Goal: Navigation & Orientation: Find specific page/section

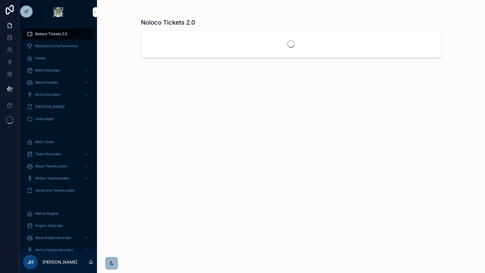
click at [0, 0] on icon at bounding box center [0, 0] width 0 height 0
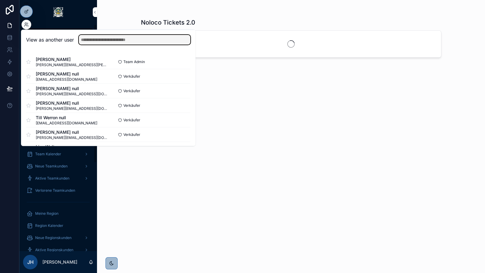
click at [159, 40] on input "text" at bounding box center [135, 40] width 112 height 10
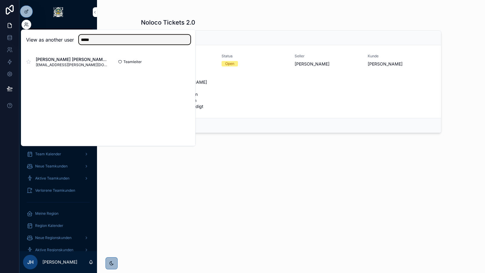
type input "*****"
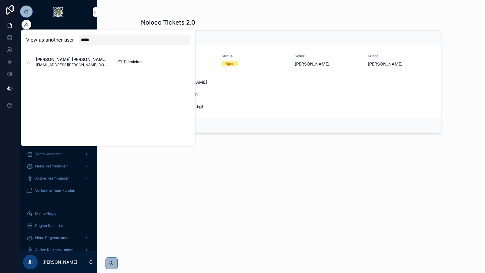
click at [0, 0] on button "Select" at bounding box center [0, 0] width 0 height 0
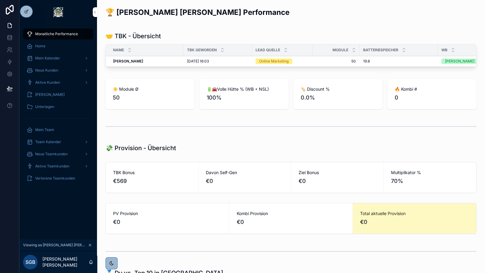
click at [53, 85] on span "Aktive Kunden" at bounding box center [47, 82] width 25 height 5
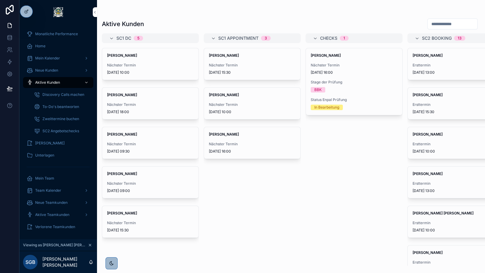
click at [50, 58] on span "Mein Kalender" at bounding box center [47, 58] width 25 height 5
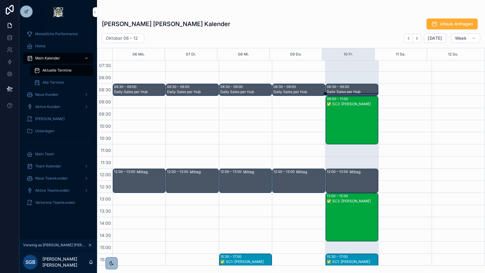
scroll to position [38, 0]
click at [0, 0] on icon at bounding box center [0, 0] width 0 height 0
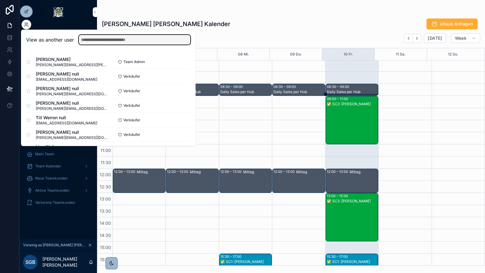
click at [101, 36] on input "text" at bounding box center [135, 40] width 112 height 10
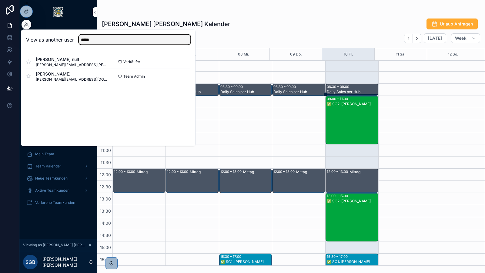
type input "*****"
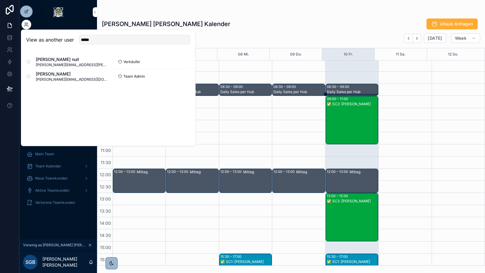
click at [0, 0] on button "Select" at bounding box center [0, 0] width 0 height 0
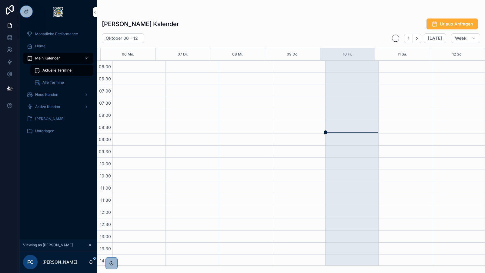
scroll to position [145, 0]
click at [61, 109] on div "Aktive Kunden" at bounding box center [58, 107] width 63 height 10
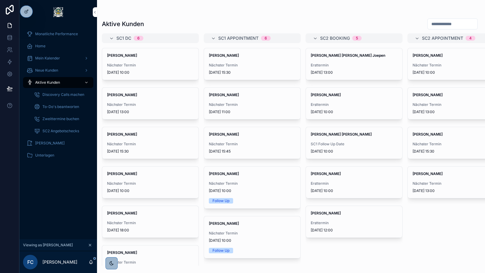
click at [47, 69] on span "Neue Kunden" at bounding box center [46, 70] width 23 height 5
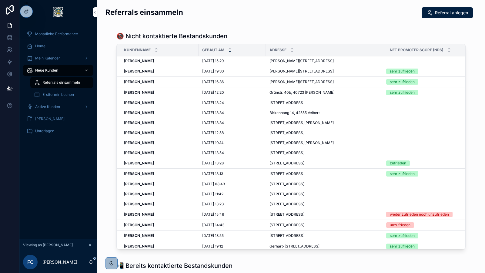
click at [57, 95] on span "Ersttermin buchen" at bounding box center [58, 94] width 32 height 5
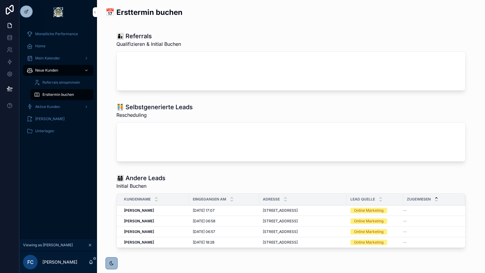
click at [52, 60] on span "Mein Kalender" at bounding box center [47, 58] width 25 height 5
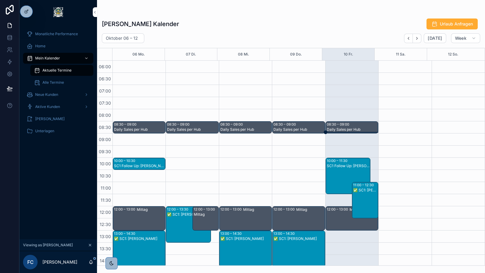
scroll to position [145, 0]
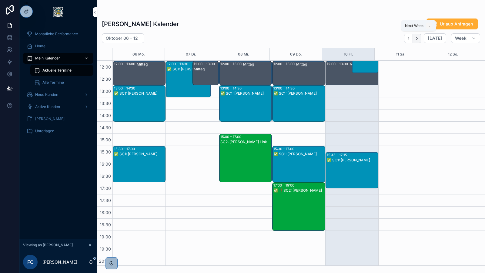
click at [419, 38] on icon "Next" at bounding box center [417, 38] width 5 height 5
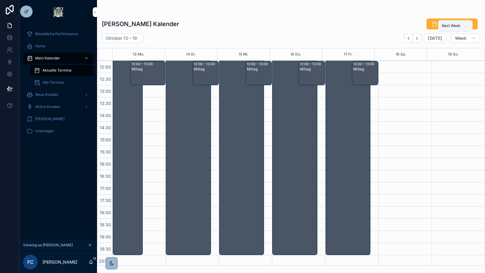
click at [419, 38] on icon "Next" at bounding box center [417, 38] width 5 height 5
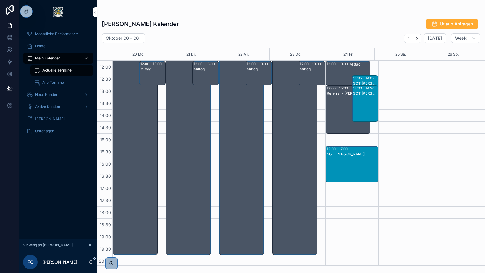
click at [0, 0] on icon at bounding box center [0, 0] width 0 height 0
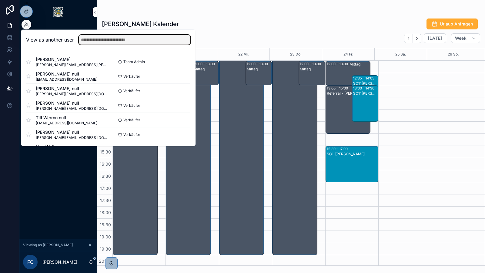
click at [86, 37] on input "text" at bounding box center [135, 40] width 112 height 10
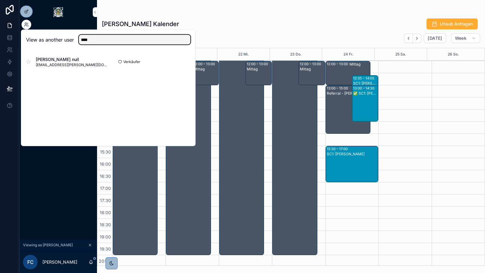
type input "****"
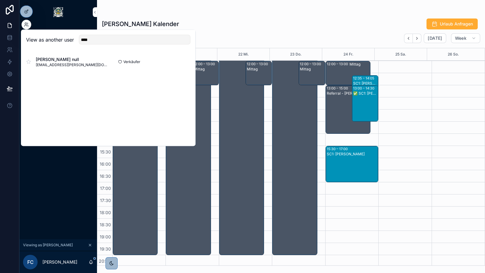
click at [0, 0] on button "Select" at bounding box center [0, 0] width 0 height 0
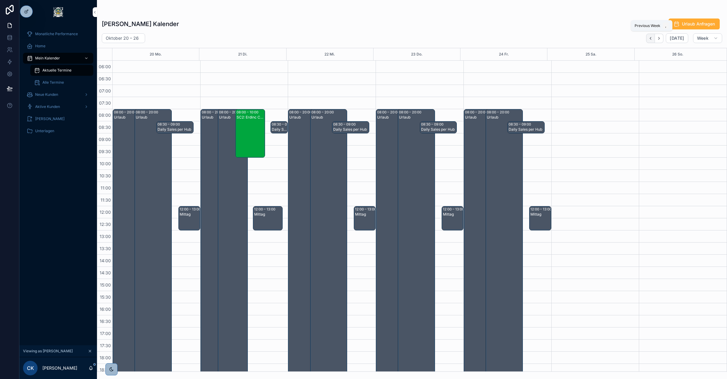
click at [288, 30] on icon "Back" at bounding box center [651, 38] width 5 height 5
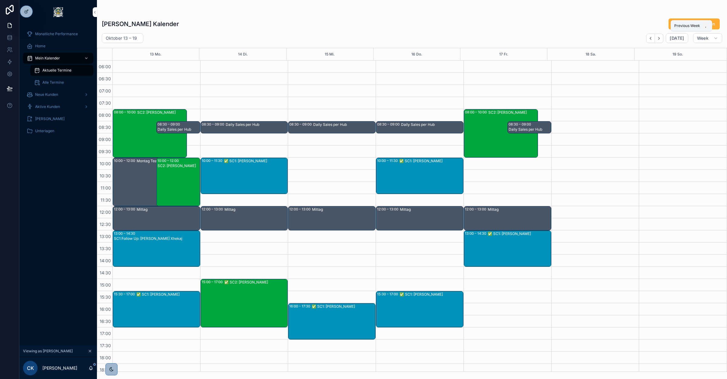
click at [288, 30] on icon "Back" at bounding box center [651, 38] width 5 height 5
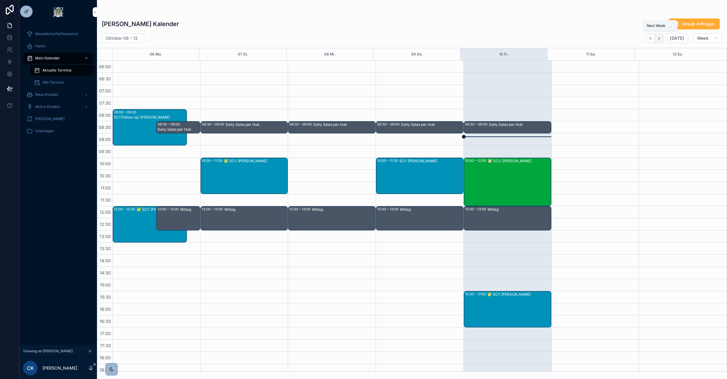
click at [288, 30] on icon "Next" at bounding box center [659, 38] width 5 height 5
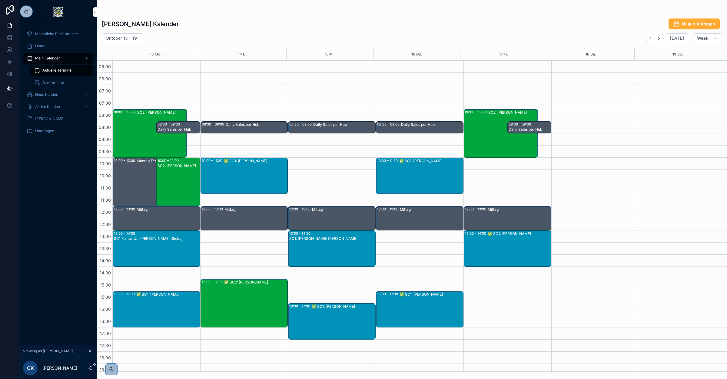
click at [0, 0] on icon at bounding box center [0, 0] width 0 height 0
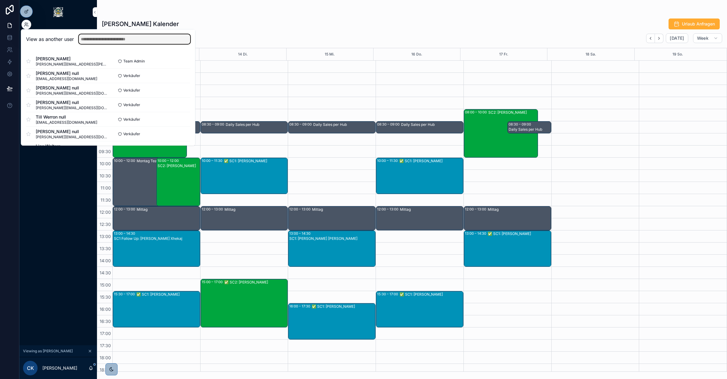
click at [123, 30] on input "text" at bounding box center [135, 39] width 112 height 10
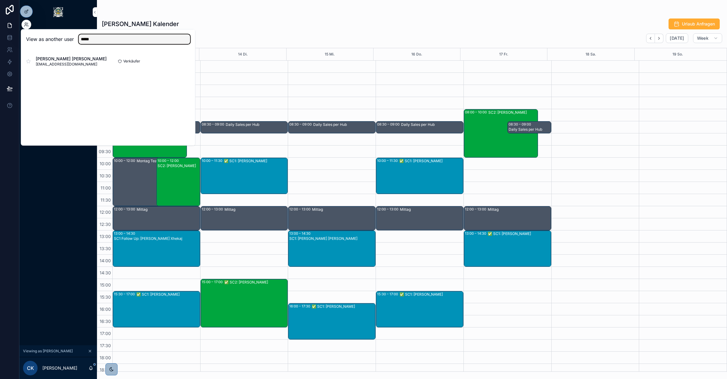
type input "*****"
click at [0, 0] on button "Select" at bounding box center [0, 0] width 0 height 0
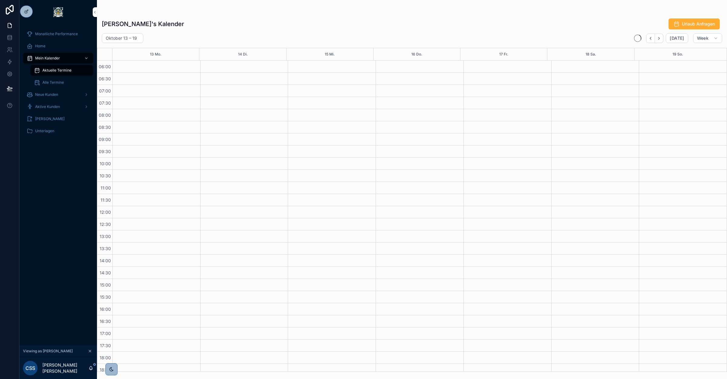
scroll to position [78, 0]
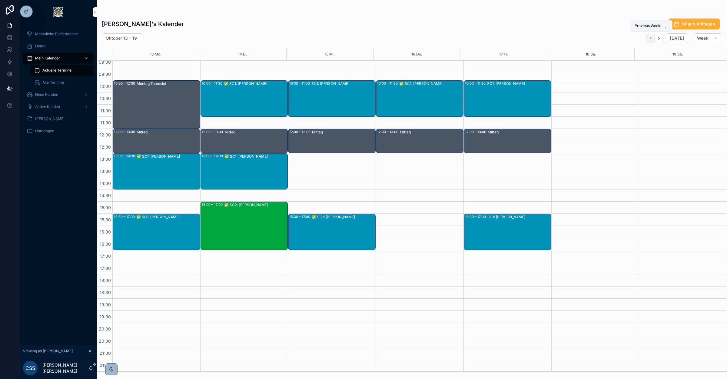
click at [650, 39] on icon "Back" at bounding box center [651, 38] width 5 height 5
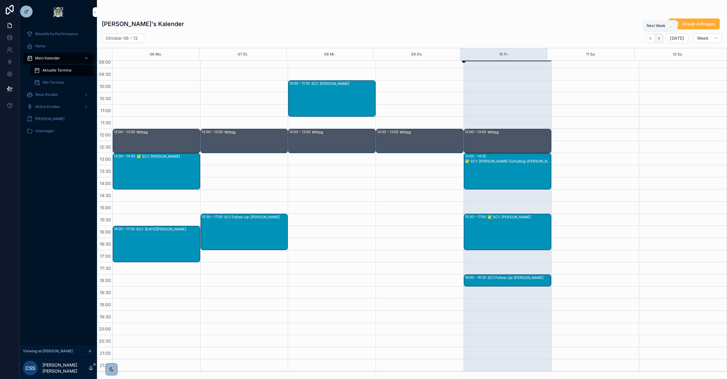
click at [661, 36] on icon "Next" at bounding box center [659, 38] width 5 height 5
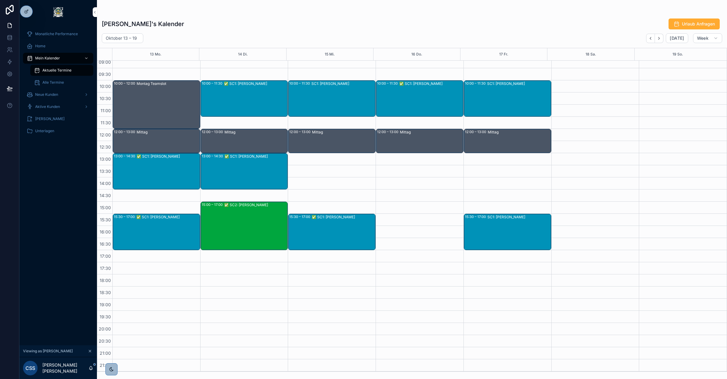
click at [0, 0] on icon at bounding box center [0, 0] width 0 height 0
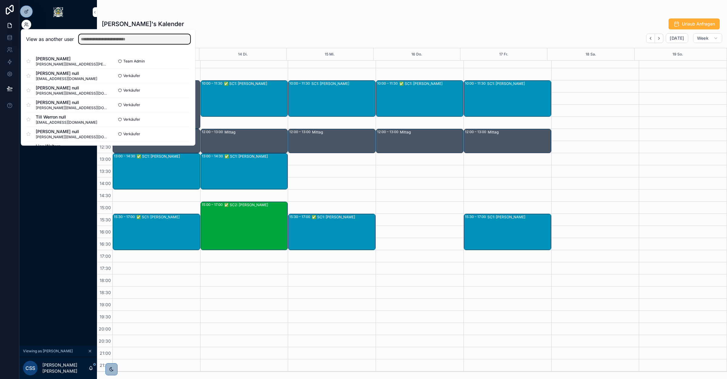
click at [146, 42] on input "text" at bounding box center [135, 39] width 112 height 10
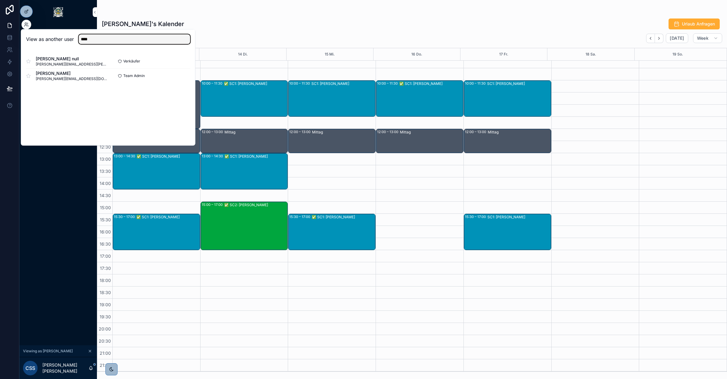
type input "****"
click at [0, 0] on button "Select" at bounding box center [0, 0] width 0 height 0
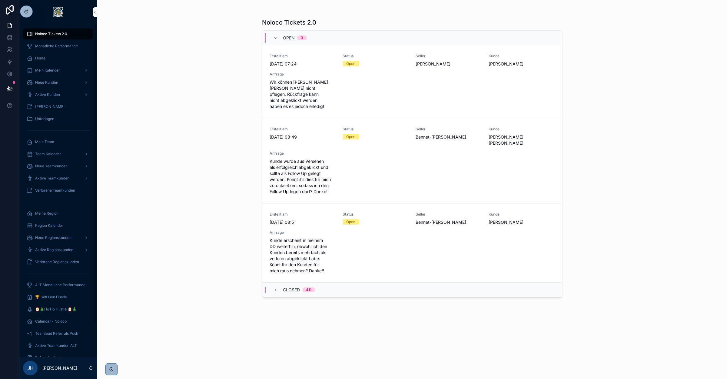
click at [46, 71] on span "Mein Kalender" at bounding box center [47, 70] width 25 height 5
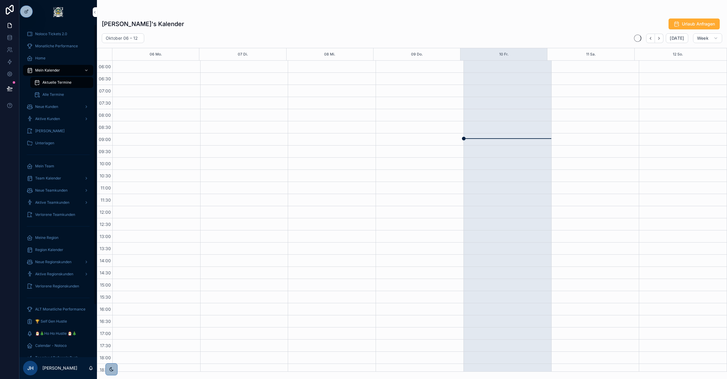
scroll to position [78, 0]
click at [0, 0] on icon at bounding box center [0, 0] width 0 height 0
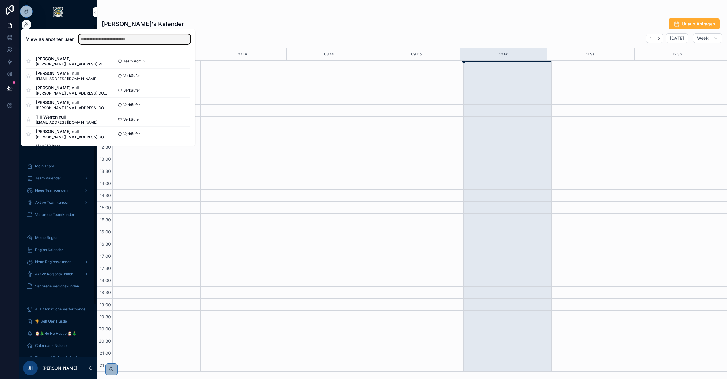
click at [108, 40] on input "text" at bounding box center [135, 39] width 112 height 10
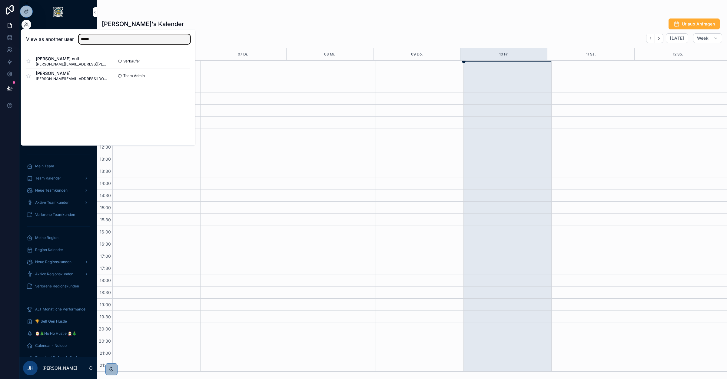
type input "*****"
click at [0, 0] on button "Select" at bounding box center [0, 0] width 0 height 0
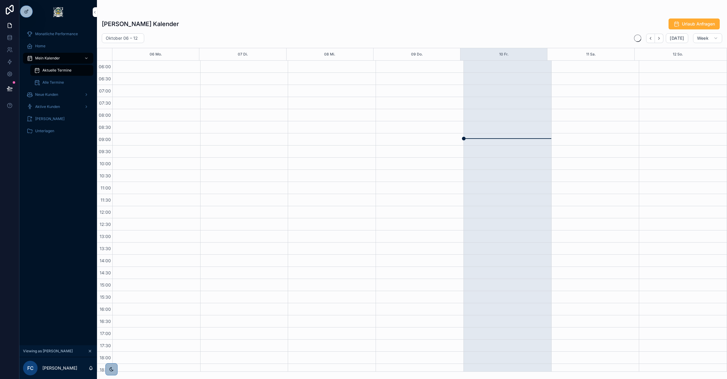
scroll to position [78, 0]
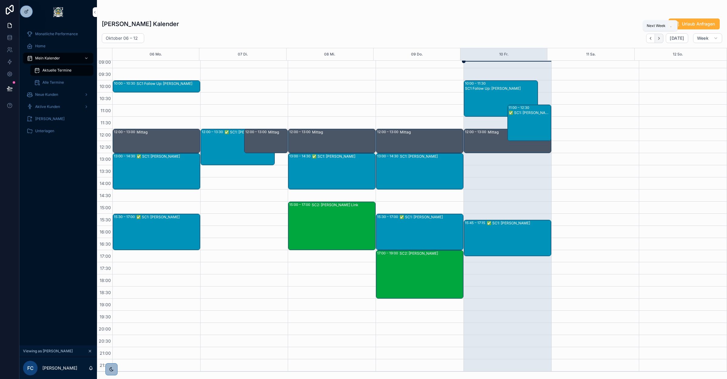
click at [663, 40] on button "Next" at bounding box center [659, 38] width 8 height 9
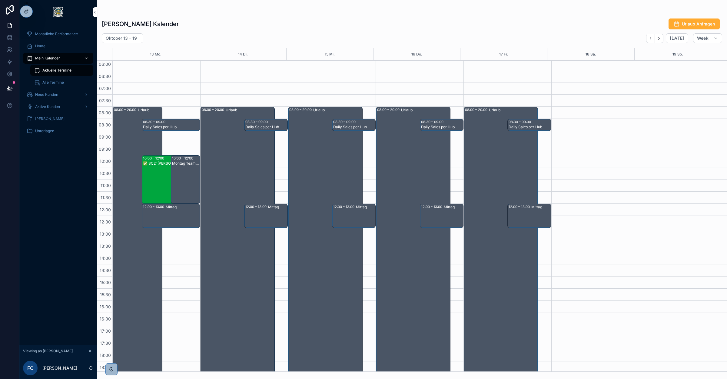
scroll to position [2, 0]
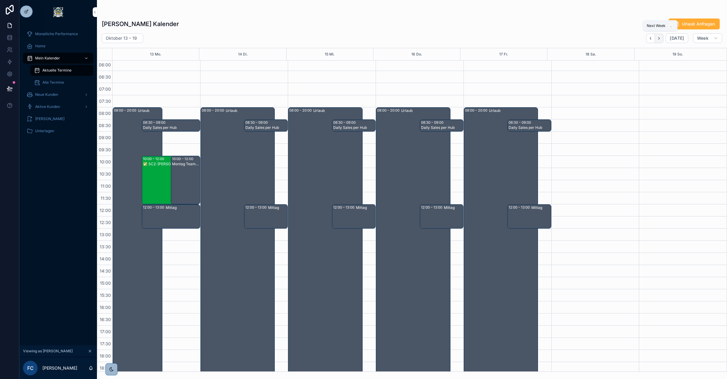
click at [659, 36] on icon "Next" at bounding box center [659, 38] width 5 height 5
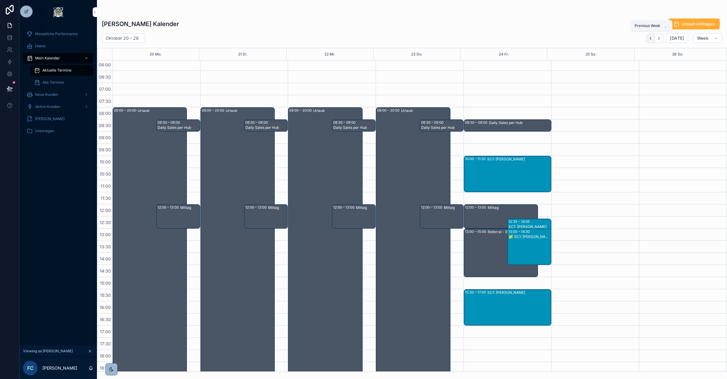
click at [651, 38] on icon "Back" at bounding box center [650, 38] width 1 height 2
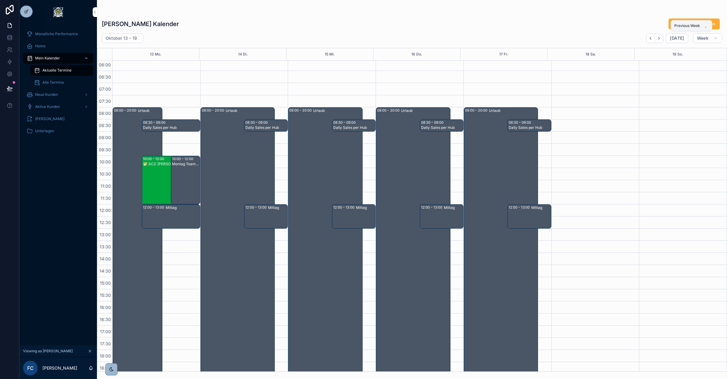
click at [651, 38] on icon "Back" at bounding box center [650, 38] width 1 height 2
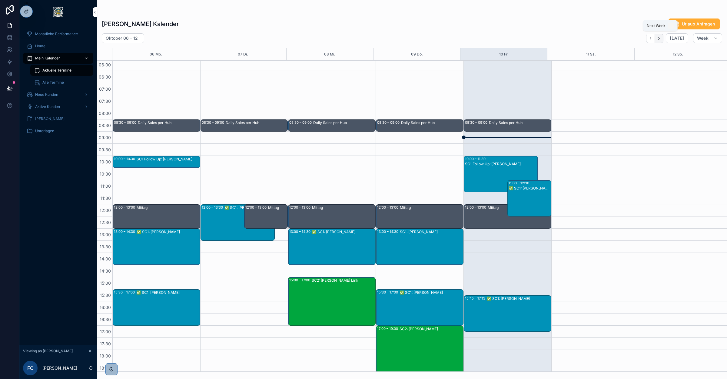
click at [661, 37] on icon "Next" at bounding box center [659, 38] width 5 height 5
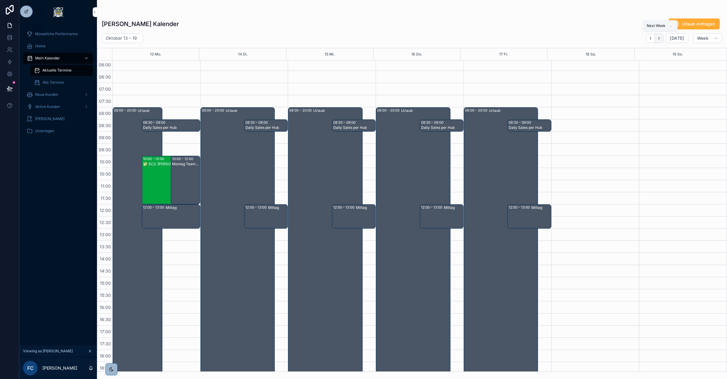
click at [662, 38] on icon "Next" at bounding box center [659, 38] width 5 height 5
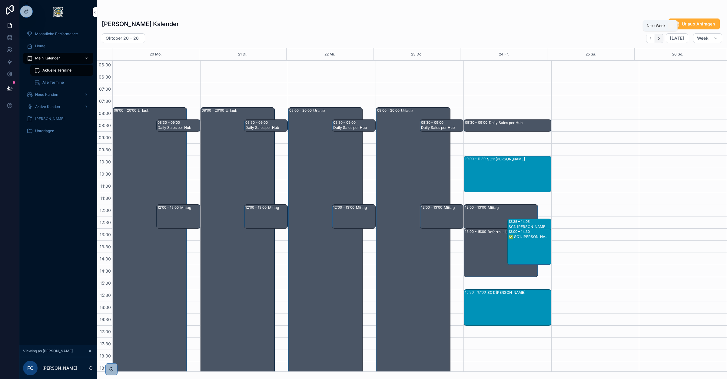
click at [659, 39] on icon "Next" at bounding box center [659, 38] width 5 height 5
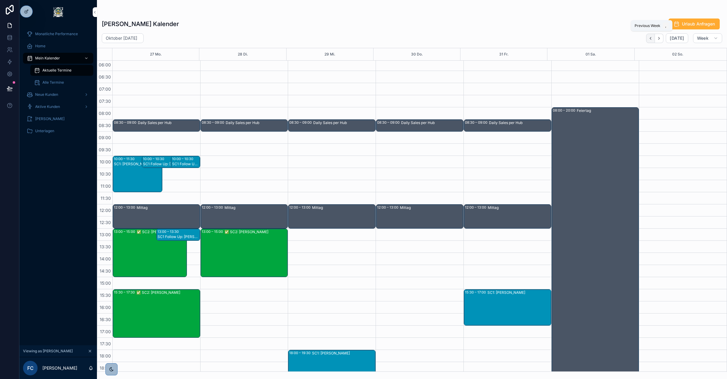
click at [652, 35] on button "Back" at bounding box center [650, 38] width 9 height 9
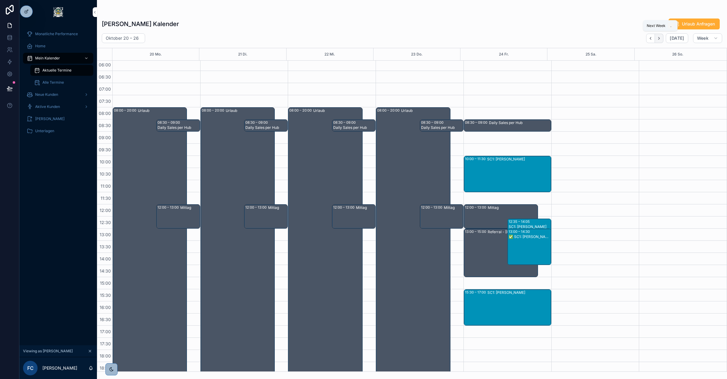
click at [657, 36] on button "Next" at bounding box center [659, 38] width 8 height 9
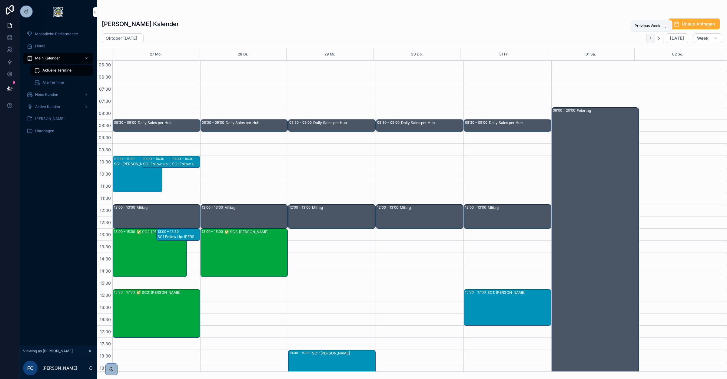
click at [652, 39] on icon "Back" at bounding box center [650, 38] width 1 height 2
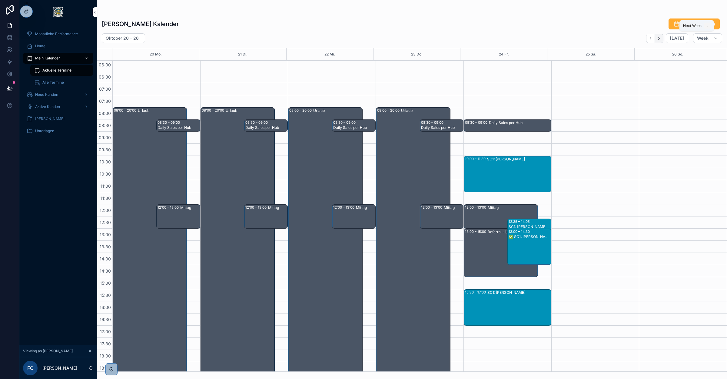
click at [659, 38] on icon "Next" at bounding box center [659, 38] width 5 height 5
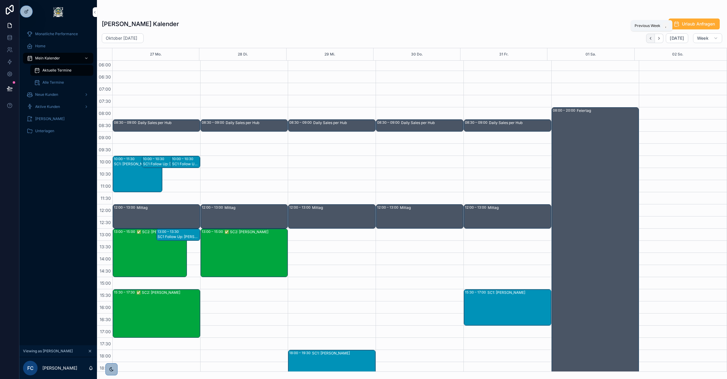
click at [650, 38] on icon "Back" at bounding box center [651, 38] width 5 height 5
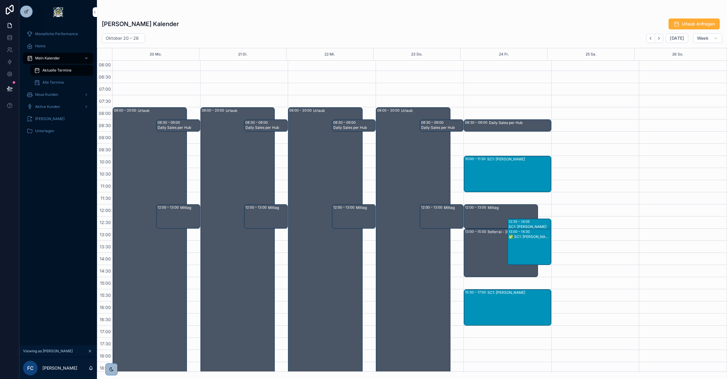
click at [0, 0] on icon at bounding box center [0, 0] width 0 height 0
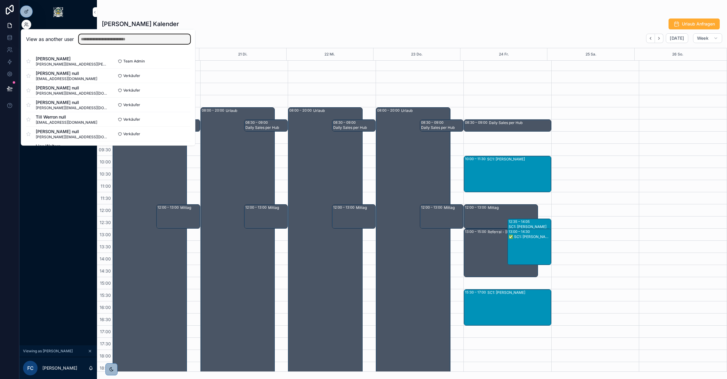
click at [91, 37] on input "text" at bounding box center [135, 39] width 112 height 10
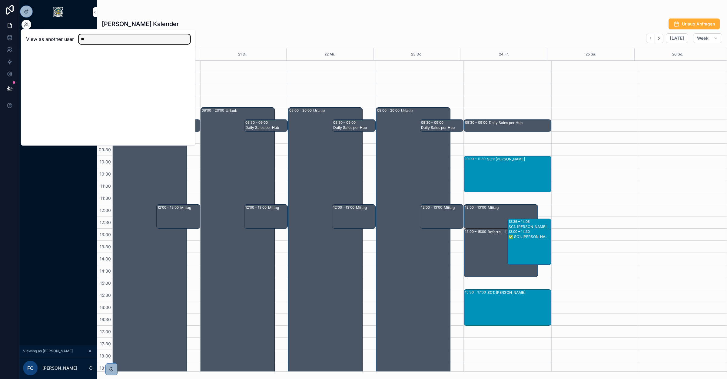
type input "*"
type input "****"
click at [0, 0] on button "Select" at bounding box center [0, 0] width 0 height 0
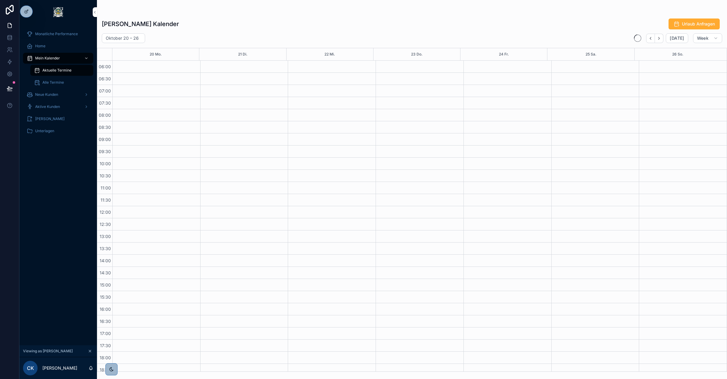
scroll to position [78, 0]
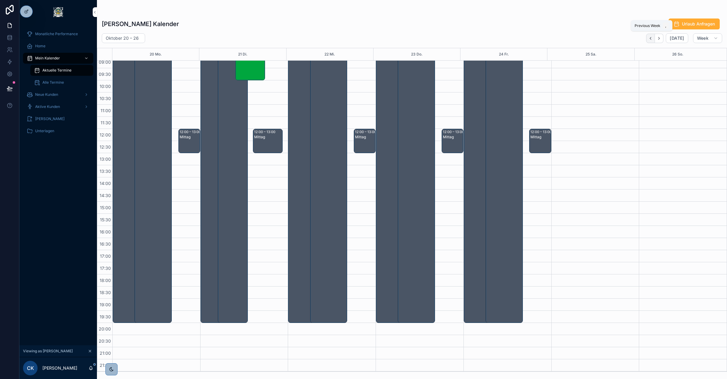
click at [652, 37] on icon "Back" at bounding box center [651, 38] width 5 height 5
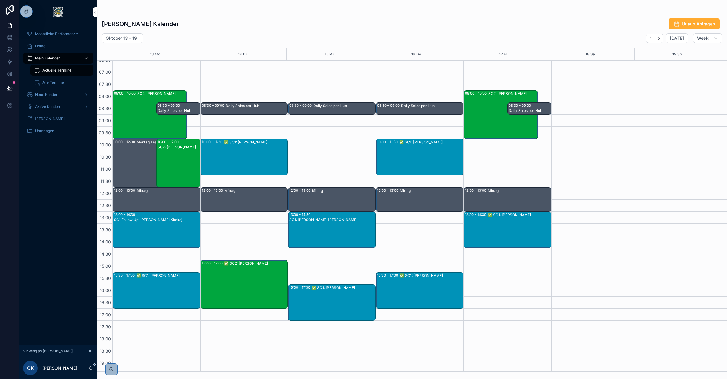
scroll to position [29, 0]
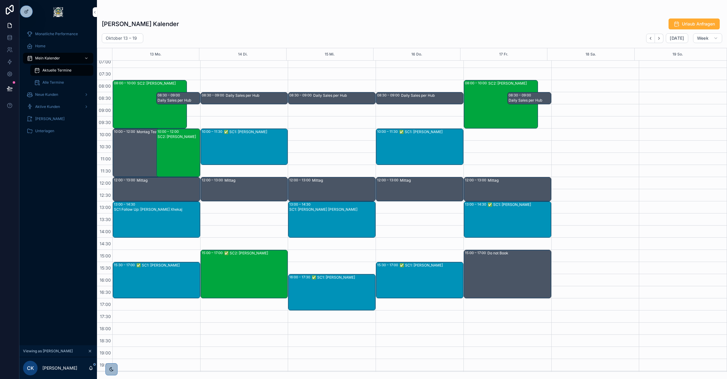
click at [0, 0] on div at bounding box center [0, 0] width 0 height 0
click at [0, 0] on icon at bounding box center [0, 0] width 0 height 0
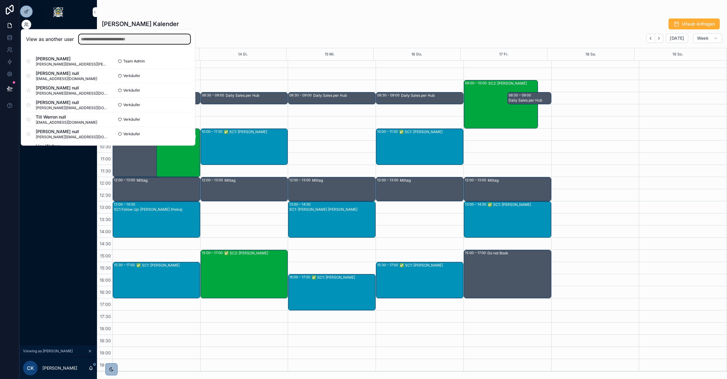
click at [99, 38] on input "text" at bounding box center [135, 39] width 112 height 10
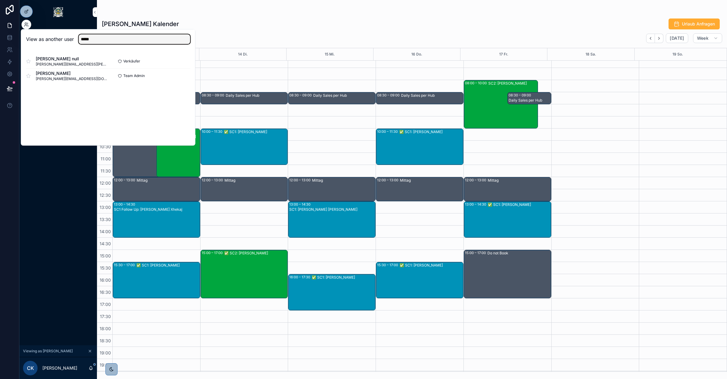
type input "*****"
click at [0, 0] on button "Select" at bounding box center [0, 0] width 0 height 0
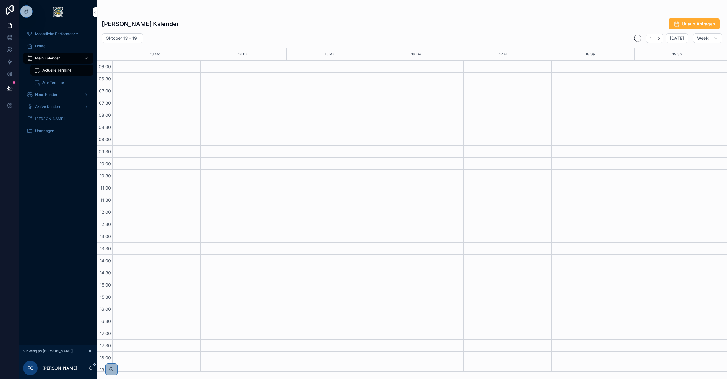
scroll to position [78, 0]
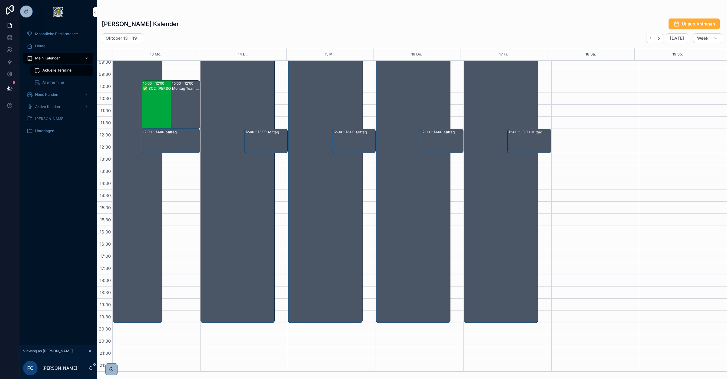
click at [166, 102] on div "✅ SC2: [PERSON_NAME]" at bounding box center [167, 109] width 48 height 47
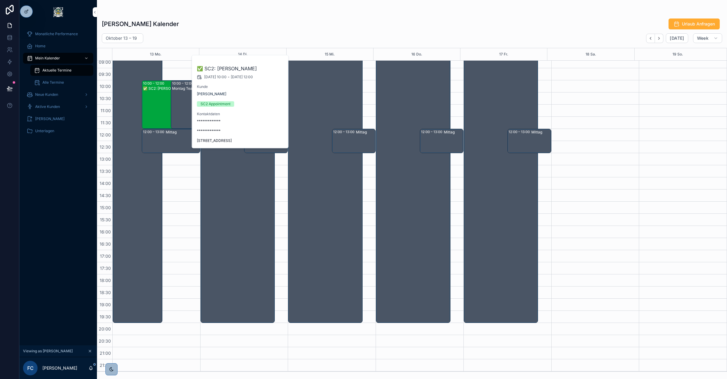
click at [296, 23] on div "[PERSON_NAME] Kalender Urlaub Anfragen" at bounding box center [412, 24] width 621 height 12
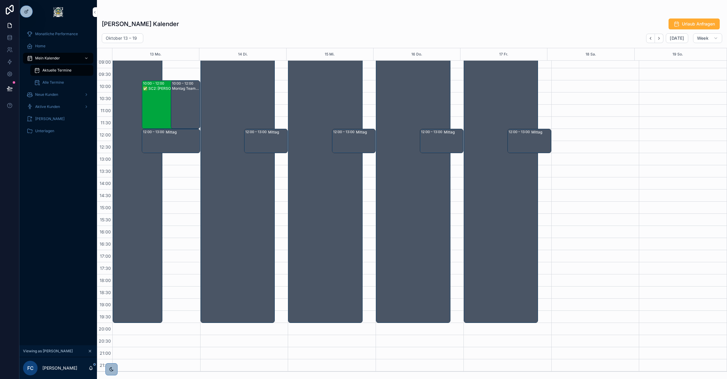
click at [0, 0] on div at bounding box center [0, 0] width 0 height 0
click at [0, 0] on icon at bounding box center [0, 0] width 0 height 0
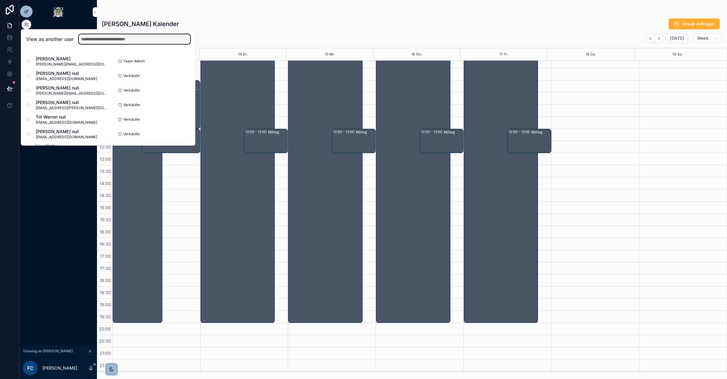
click at [115, 35] on input "text" at bounding box center [135, 39] width 112 height 10
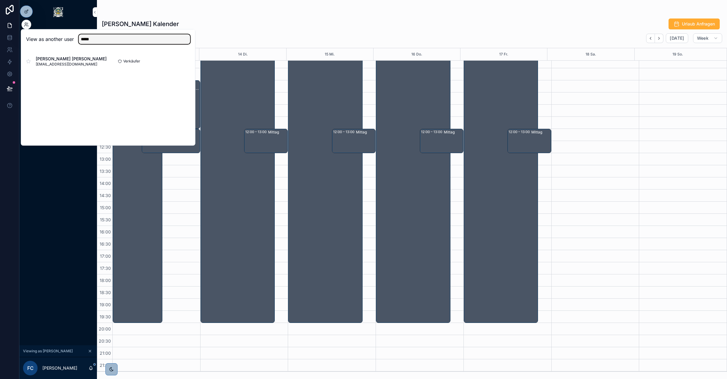
type input "*****"
click at [0, 0] on button "Select" at bounding box center [0, 0] width 0 height 0
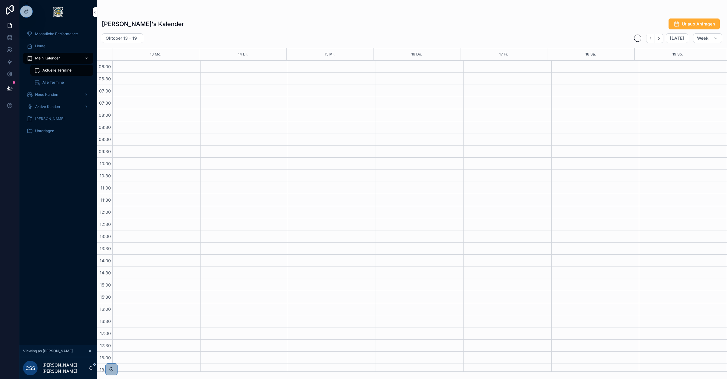
scroll to position [78, 0]
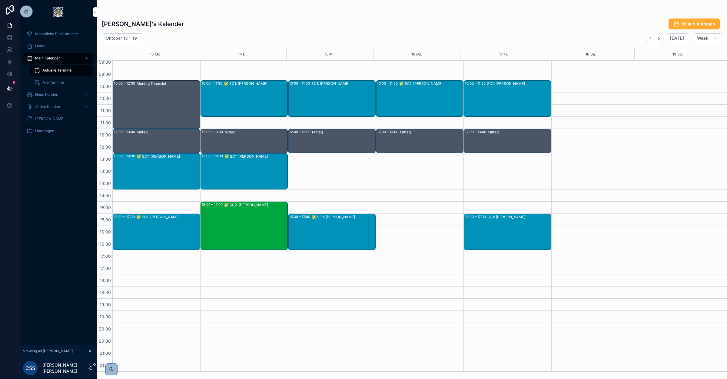
click at [0, 0] on icon at bounding box center [0, 0] width 0 height 0
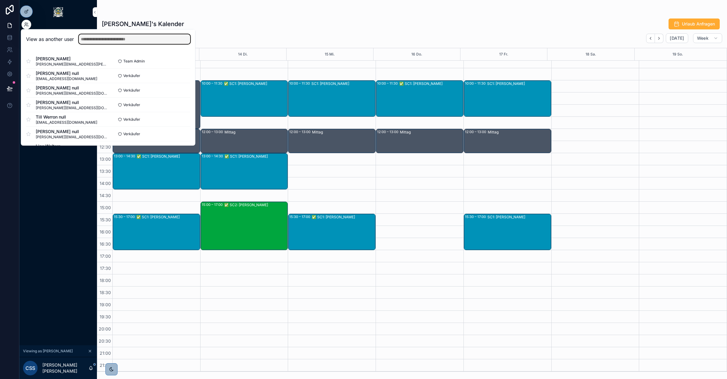
click at [123, 38] on input "text" at bounding box center [135, 39] width 112 height 10
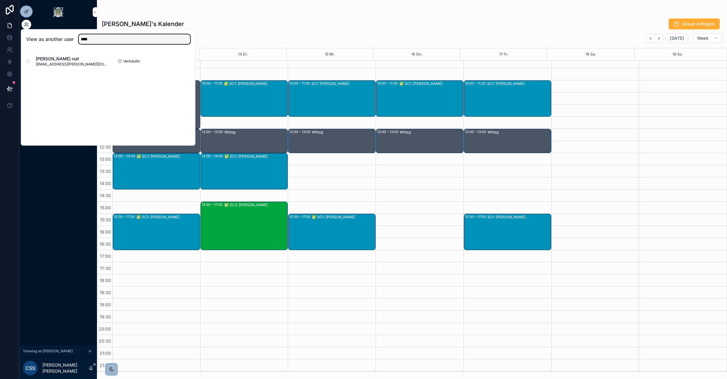
type input "****"
click at [0, 0] on button "Select" at bounding box center [0, 0] width 0 height 0
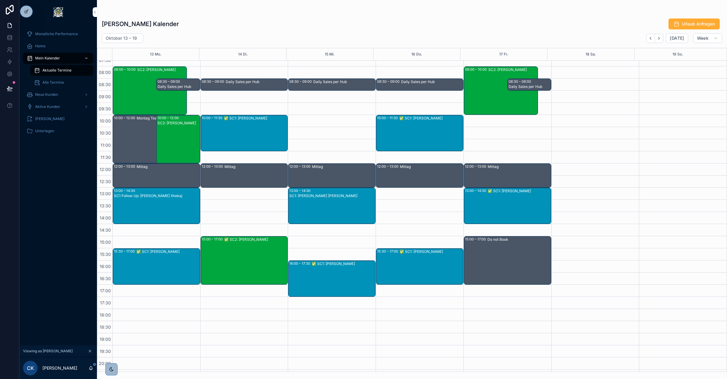
scroll to position [2, 0]
